Goal: Transaction & Acquisition: Purchase product/service

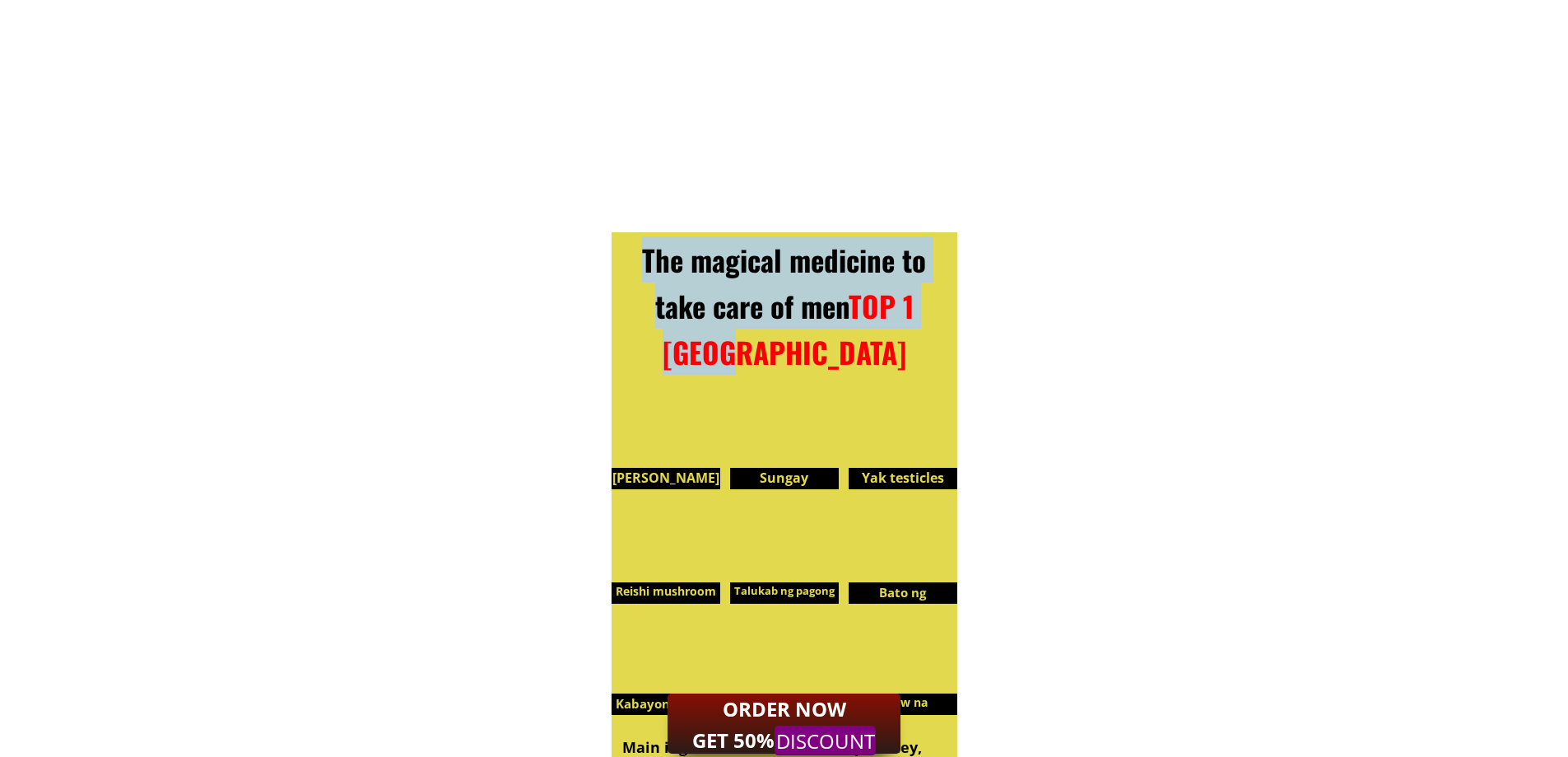
scroll to position [3047, 0]
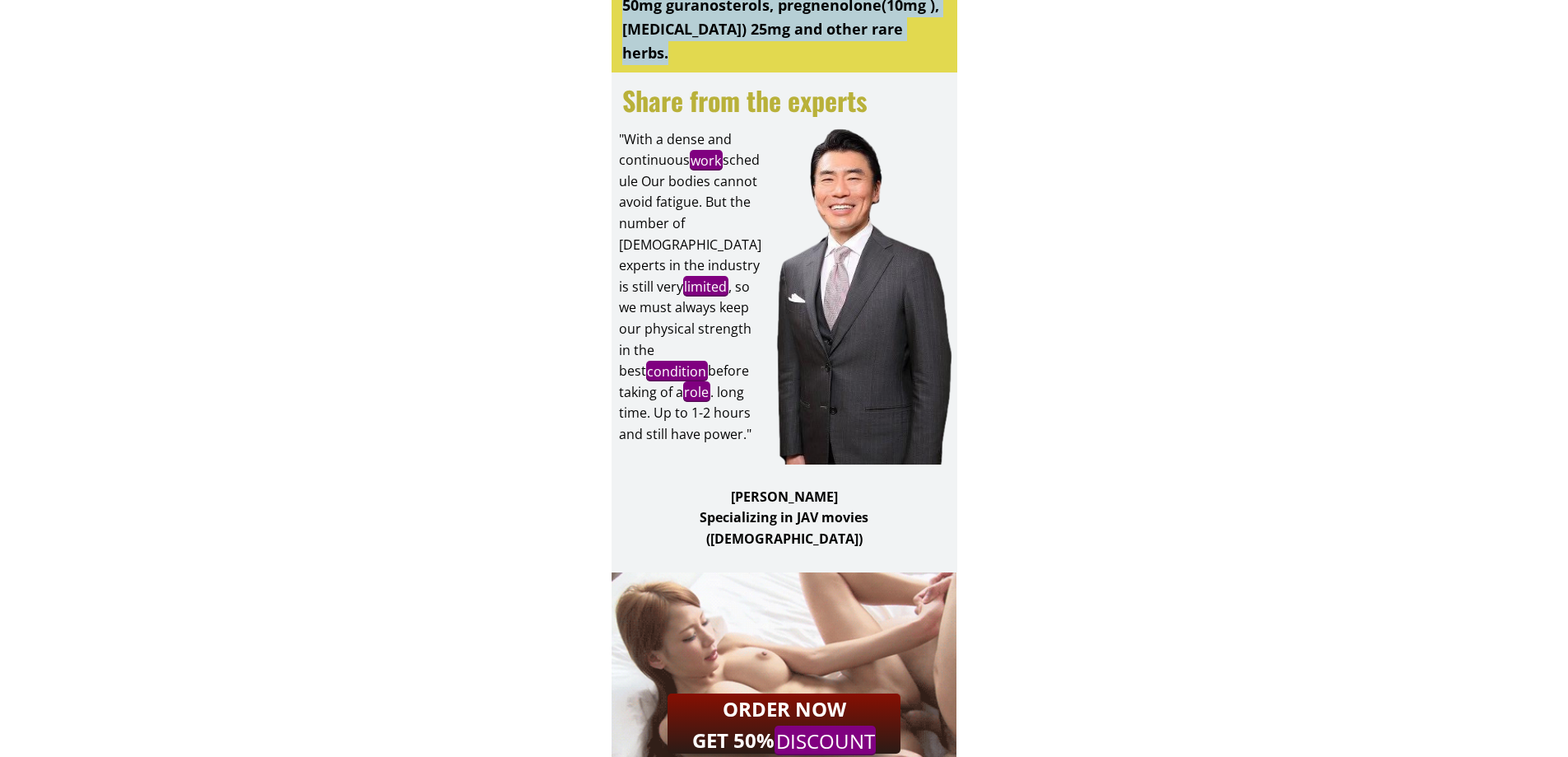
drag, startPoint x: 681, startPoint y: 19, endPoint x: 846, endPoint y: 334, distance: 355.6
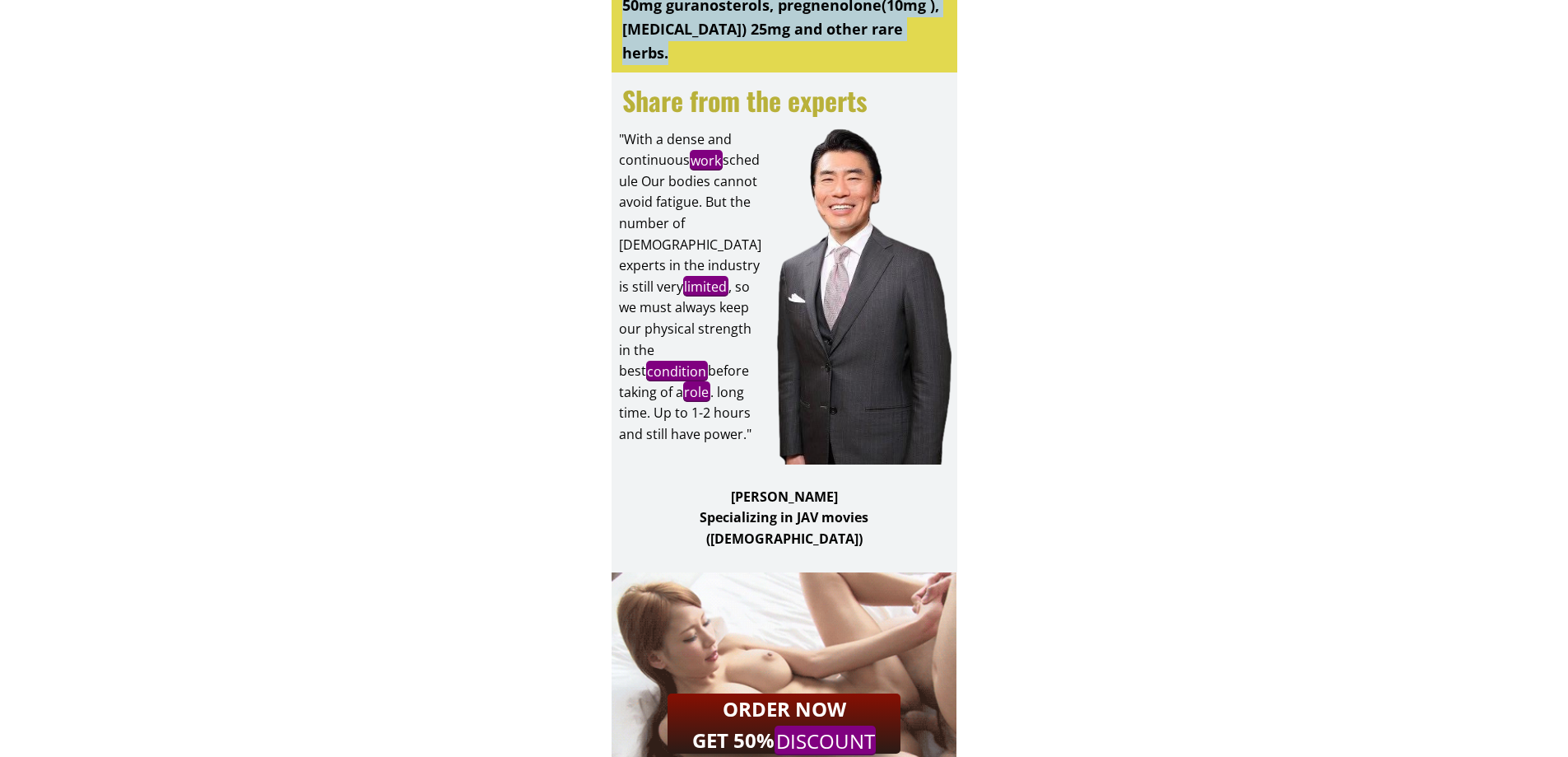
scroll to position [3870, 0]
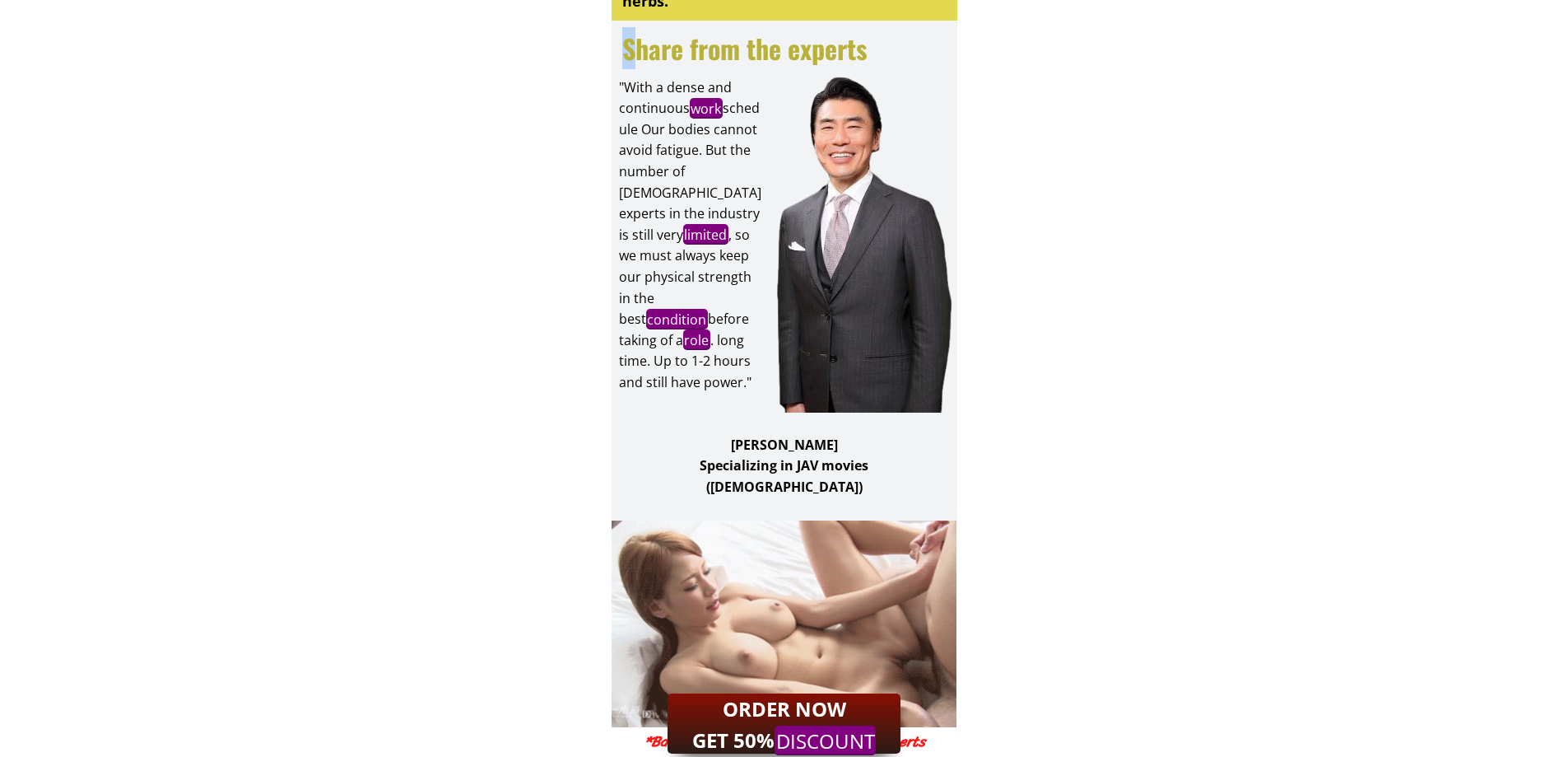
drag, startPoint x: 631, startPoint y: 43, endPoint x: 787, endPoint y: 324, distance: 321.4
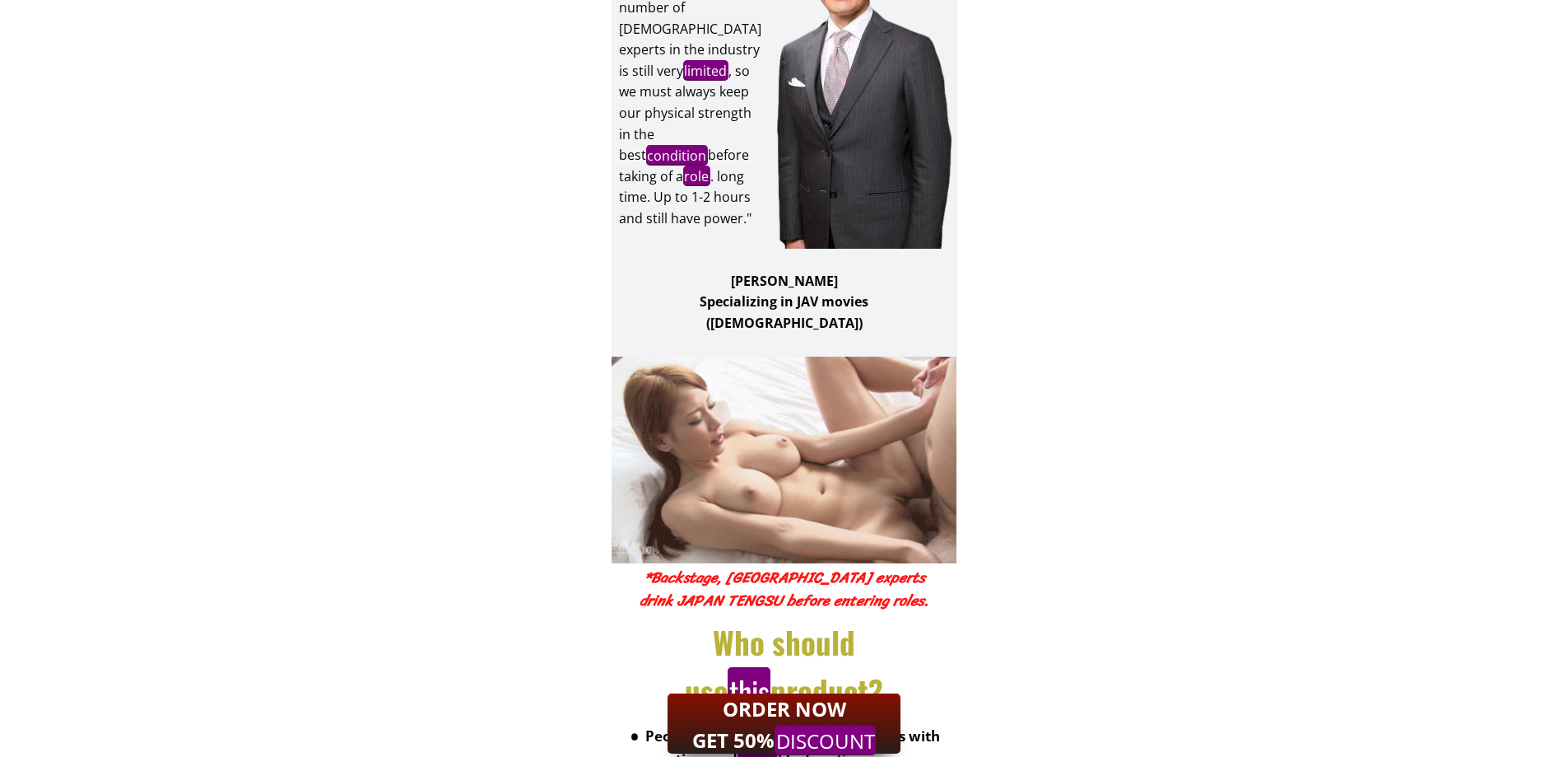
scroll to position [4034, 0]
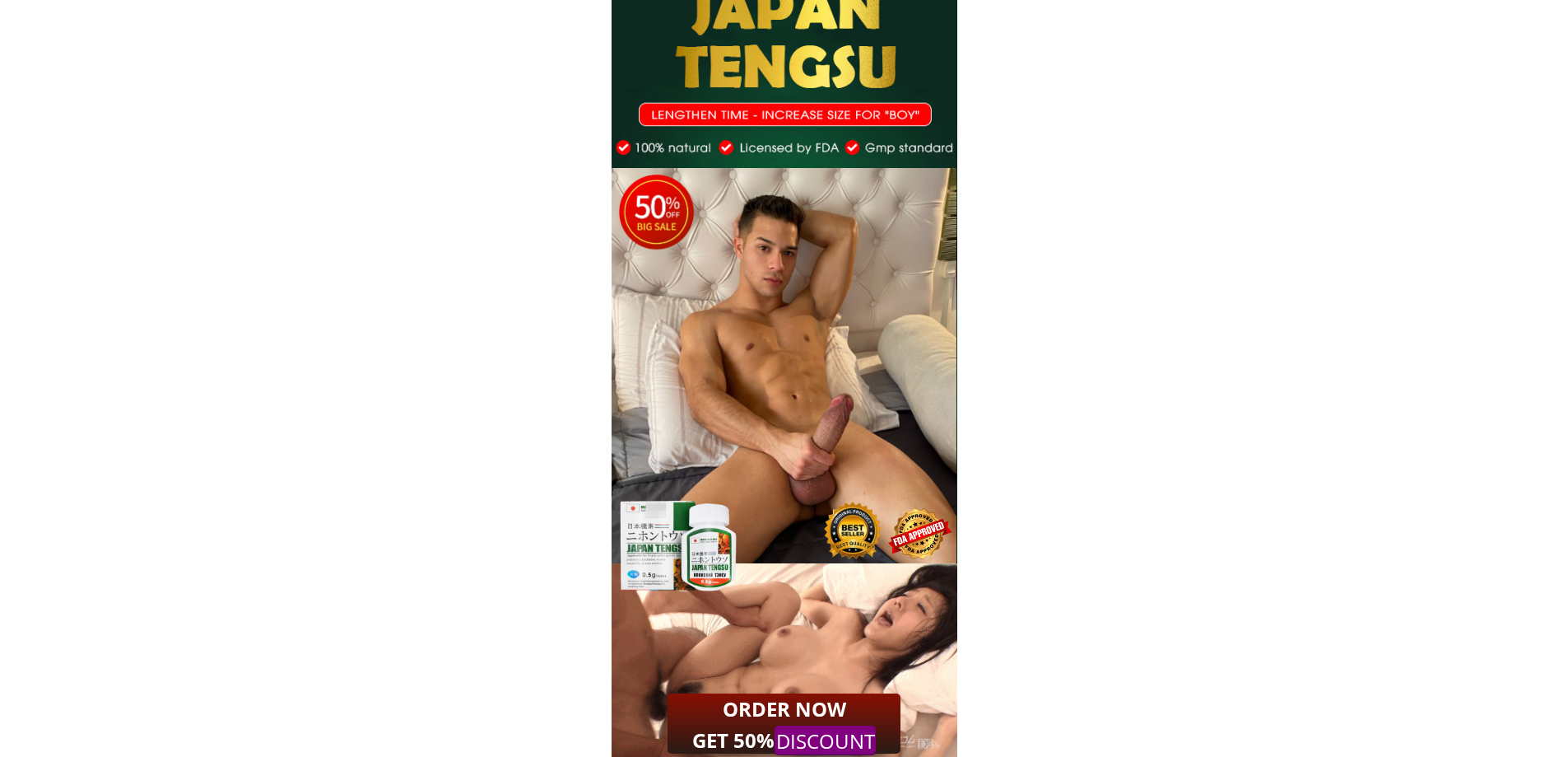
drag, startPoint x: 665, startPoint y: 38, endPoint x: 674, endPoint y: 48, distance: 13.5
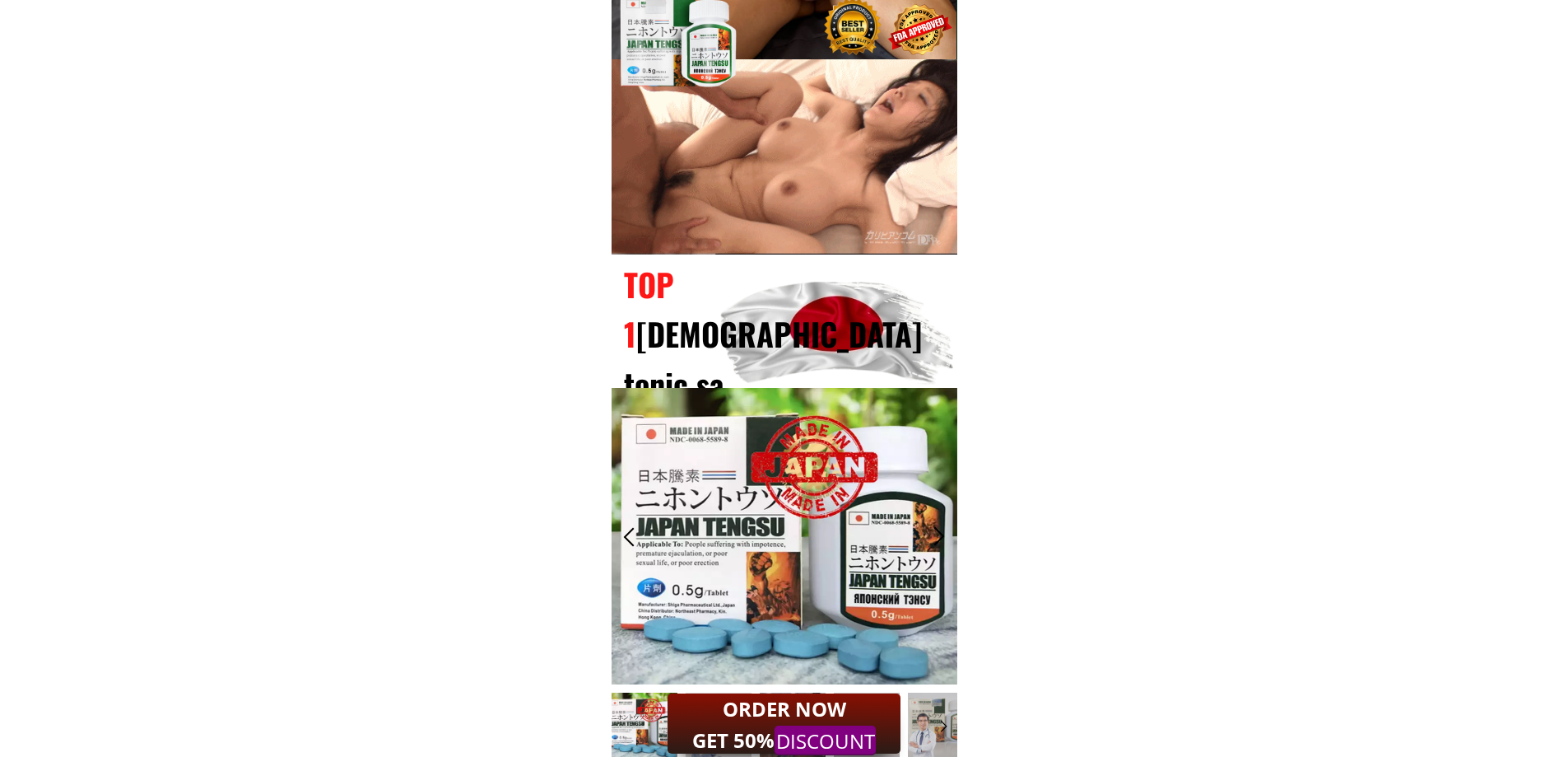
scroll to position [659, 0]
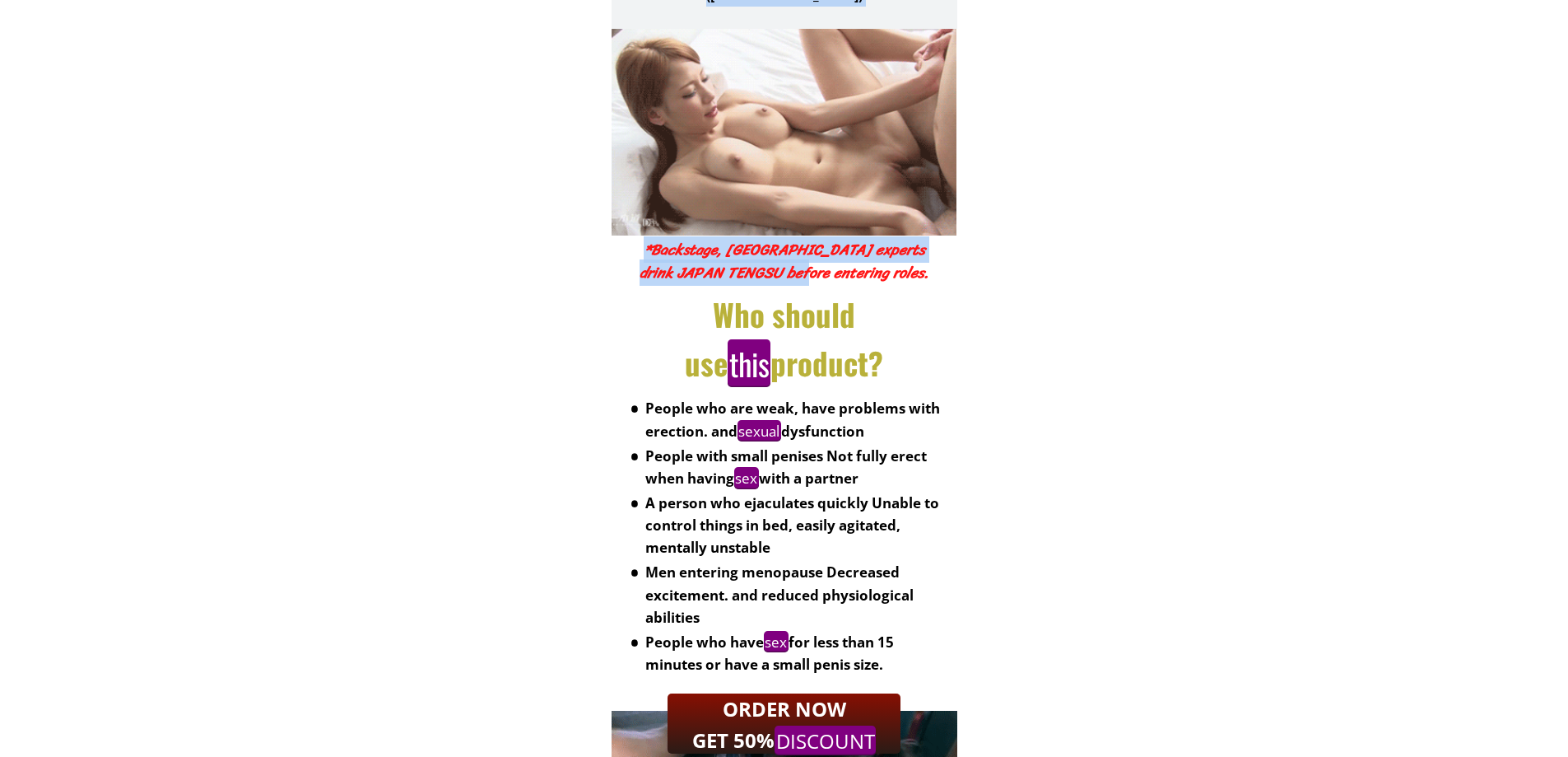
drag, startPoint x: 630, startPoint y: 159, endPoint x: 826, endPoint y: 274, distance: 227.2
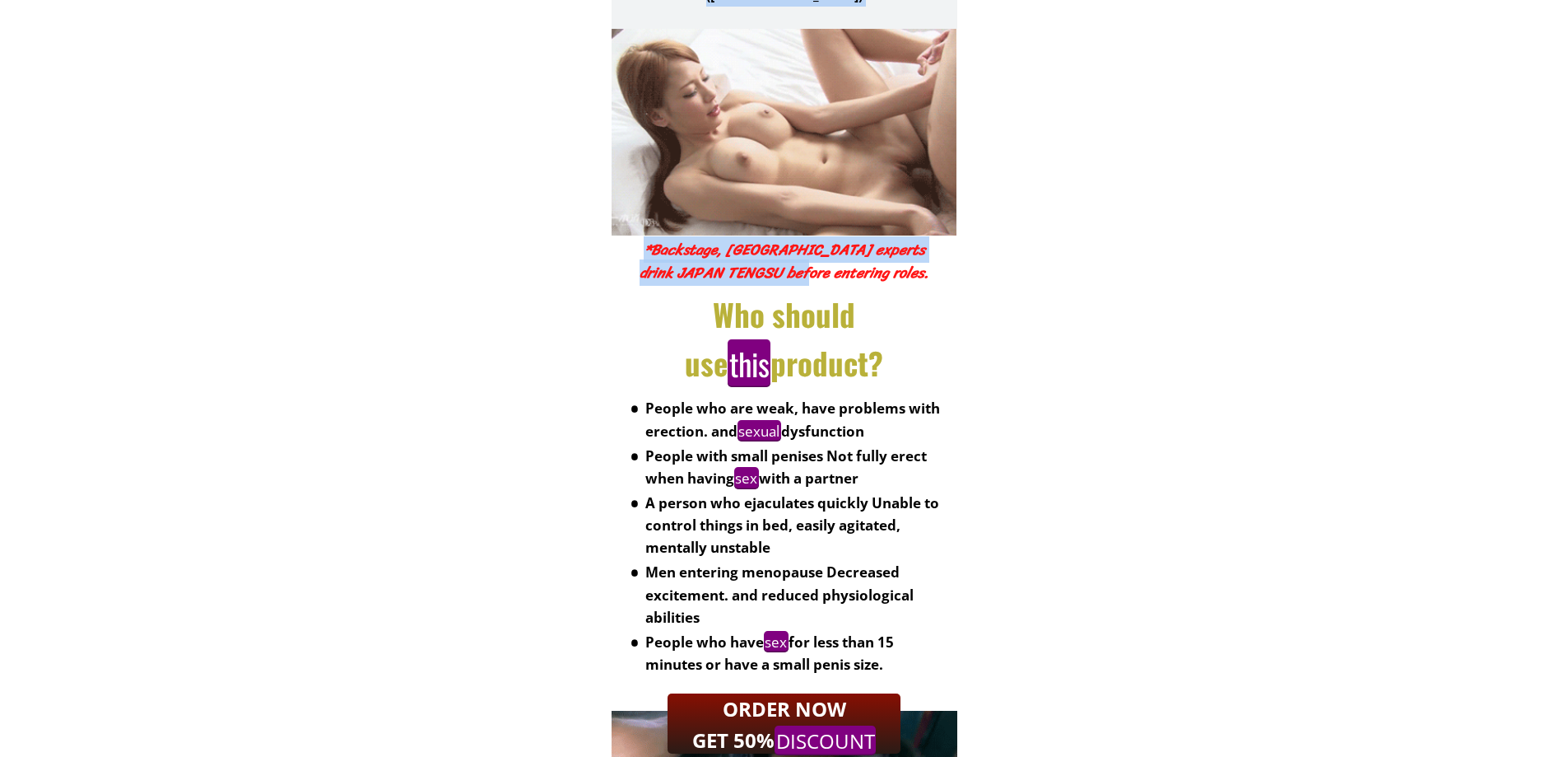
scroll to position [4447, 0]
